Goal: Transaction & Acquisition: Purchase product/service

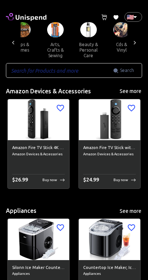
click at [74, 69] on input "text" at bounding box center [59, 70] width 107 height 15
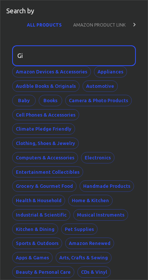
scroll to position [0, 877]
type input "Gift card"
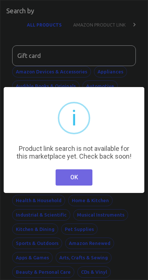
click at [87, 171] on button "OK" at bounding box center [74, 177] width 37 height 16
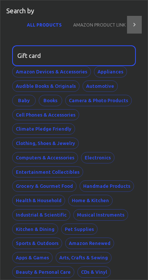
click at [130, 27] on div at bounding box center [134, 25] width 15 height 18
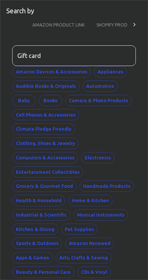
scroll to position [0, 45]
click at [15, 22] on icon at bounding box center [13, 24] width 7 height 7
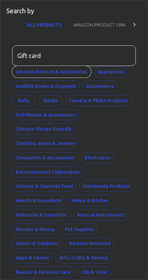
click at [69, 74] on button "Amazon Devices & Accessories" at bounding box center [51, 71] width 79 height 11
